Goal: Information Seeking & Learning: Learn about a topic

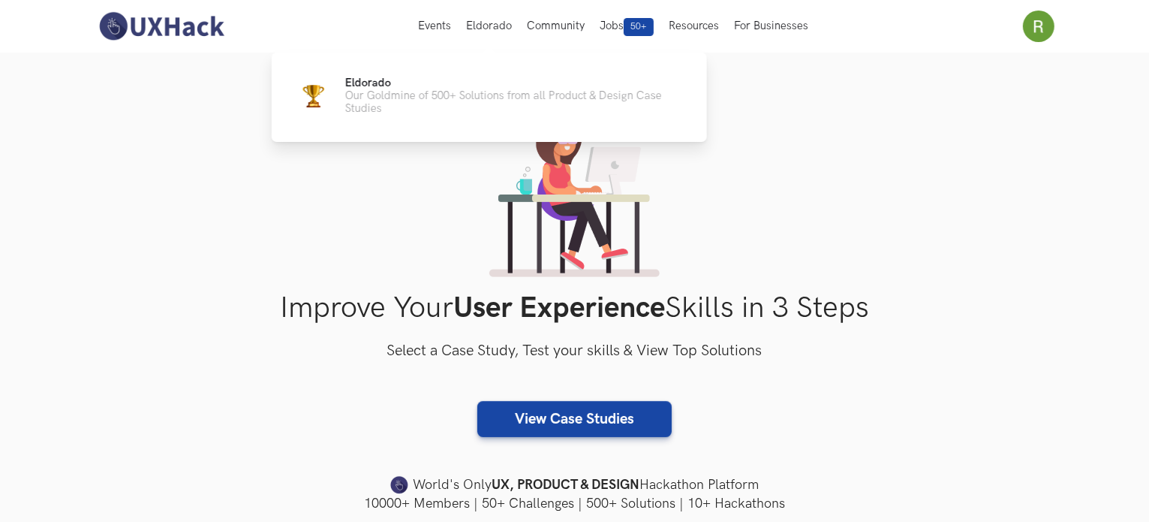
click at [435, 98] on p "Our Goldmine of 500+ Solutions from all Product & Design Case Studies" at bounding box center [514, 102] width 338 height 26
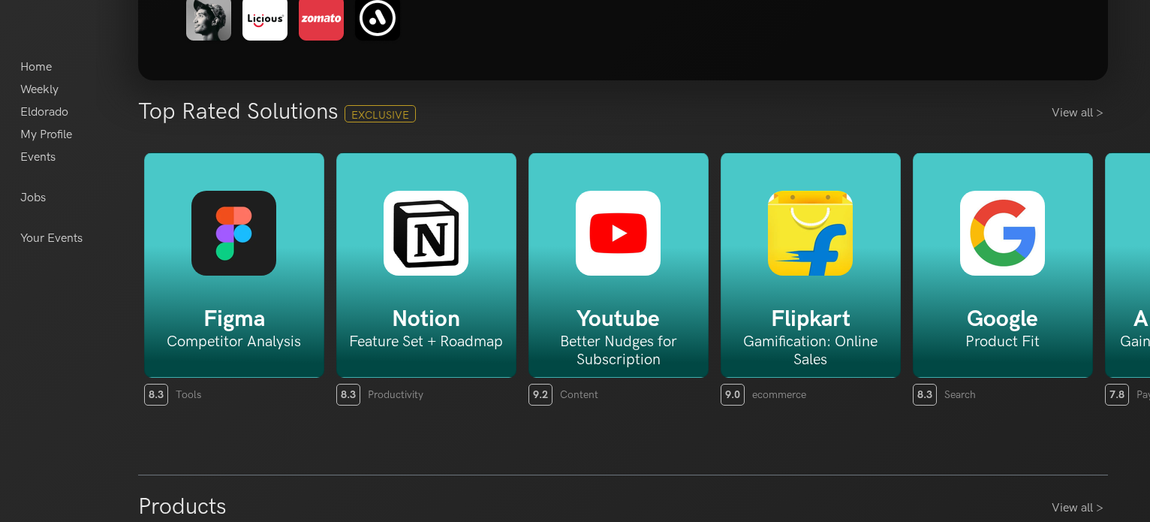
scroll to position [342, 0]
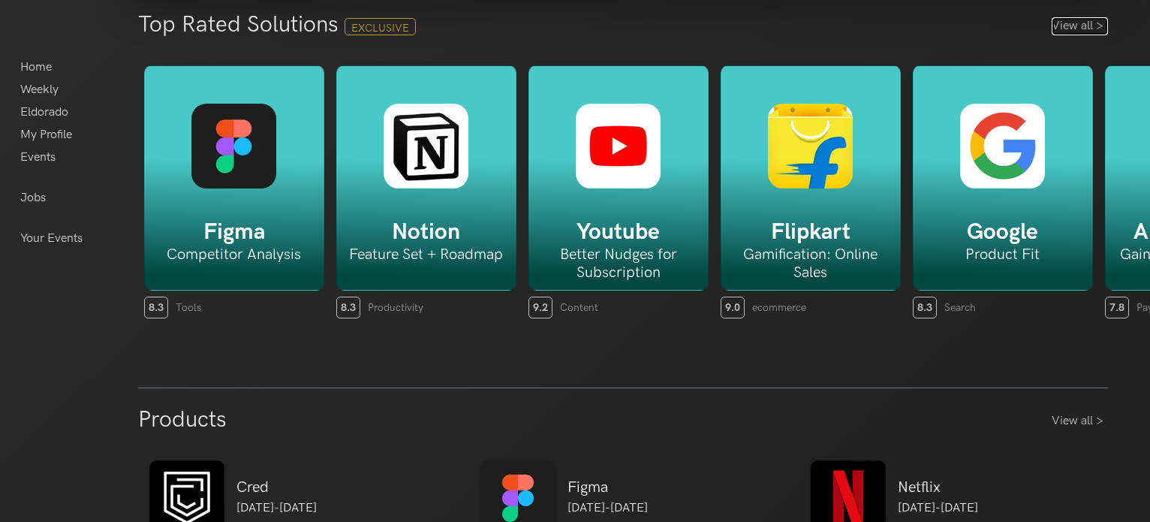
click at [1054, 29] on link "View all >" at bounding box center [1079, 26] width 56 height 18
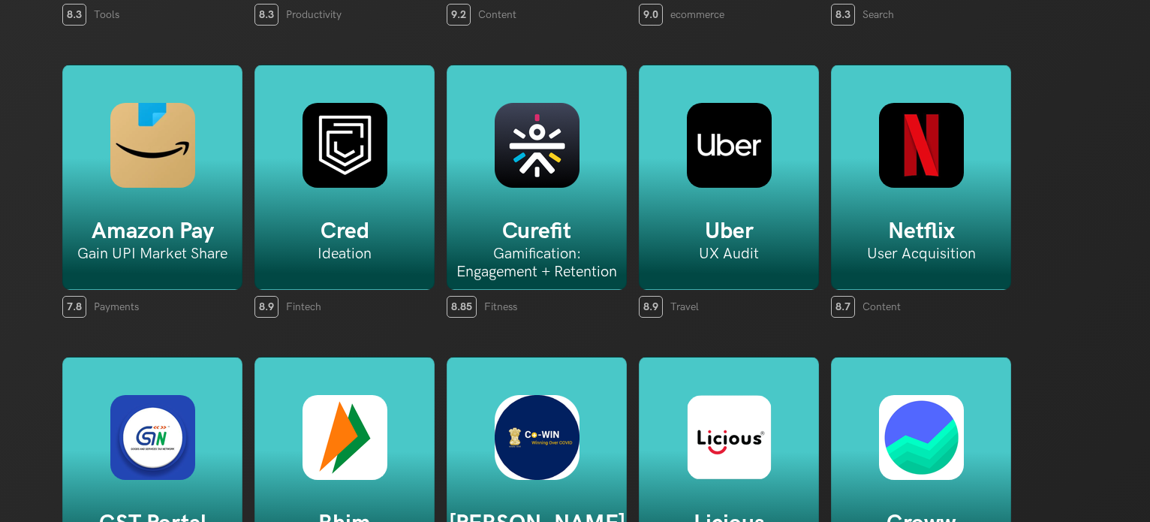
scroll to position [339, 0]
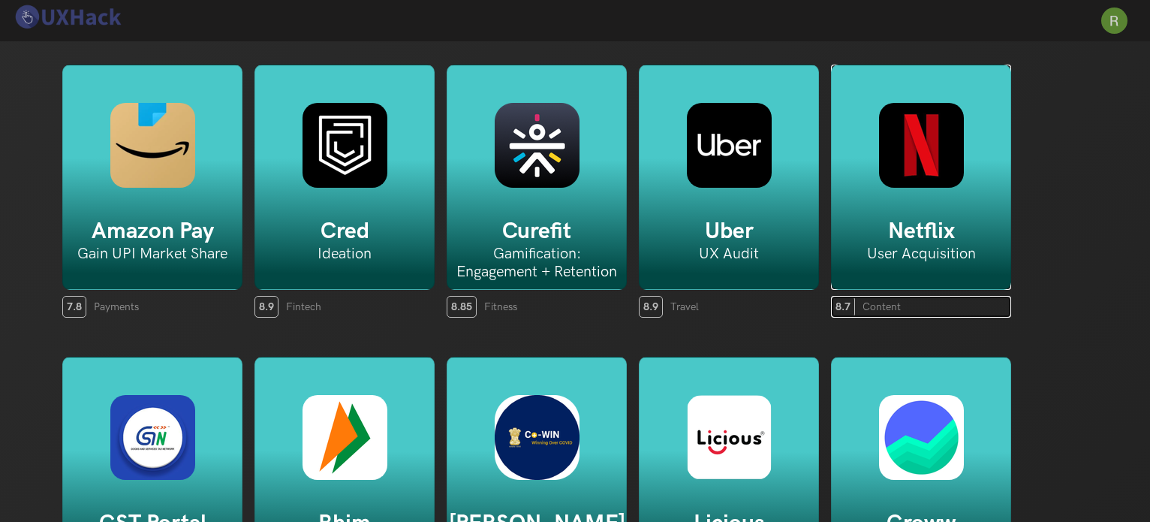
click at [946, 134] on img at bounding box center [921, 145] width 85 height 85
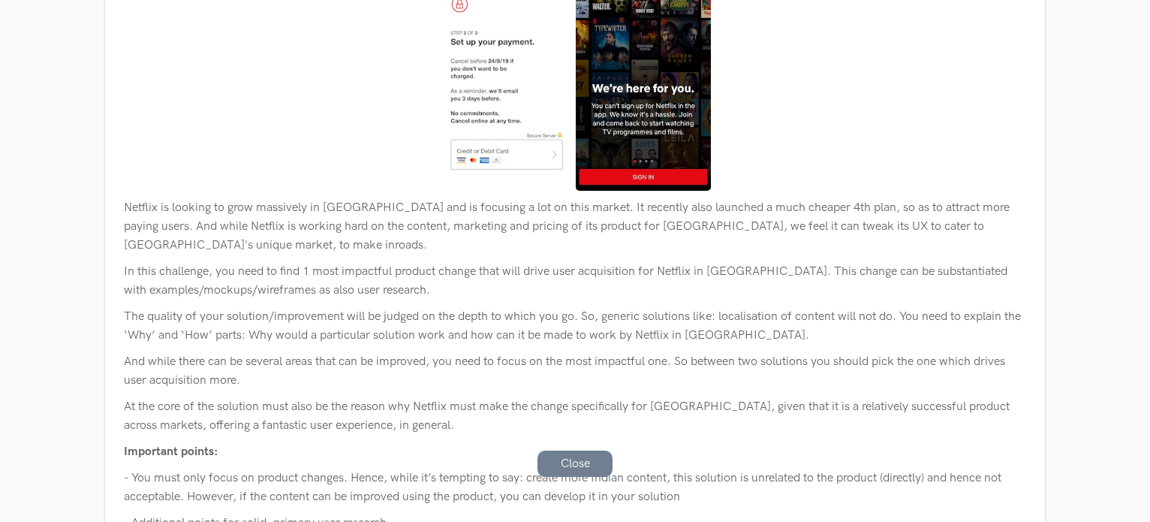
scroll to position [414, 0]
